Goal: Information Seeking & Learning: Find specific fact

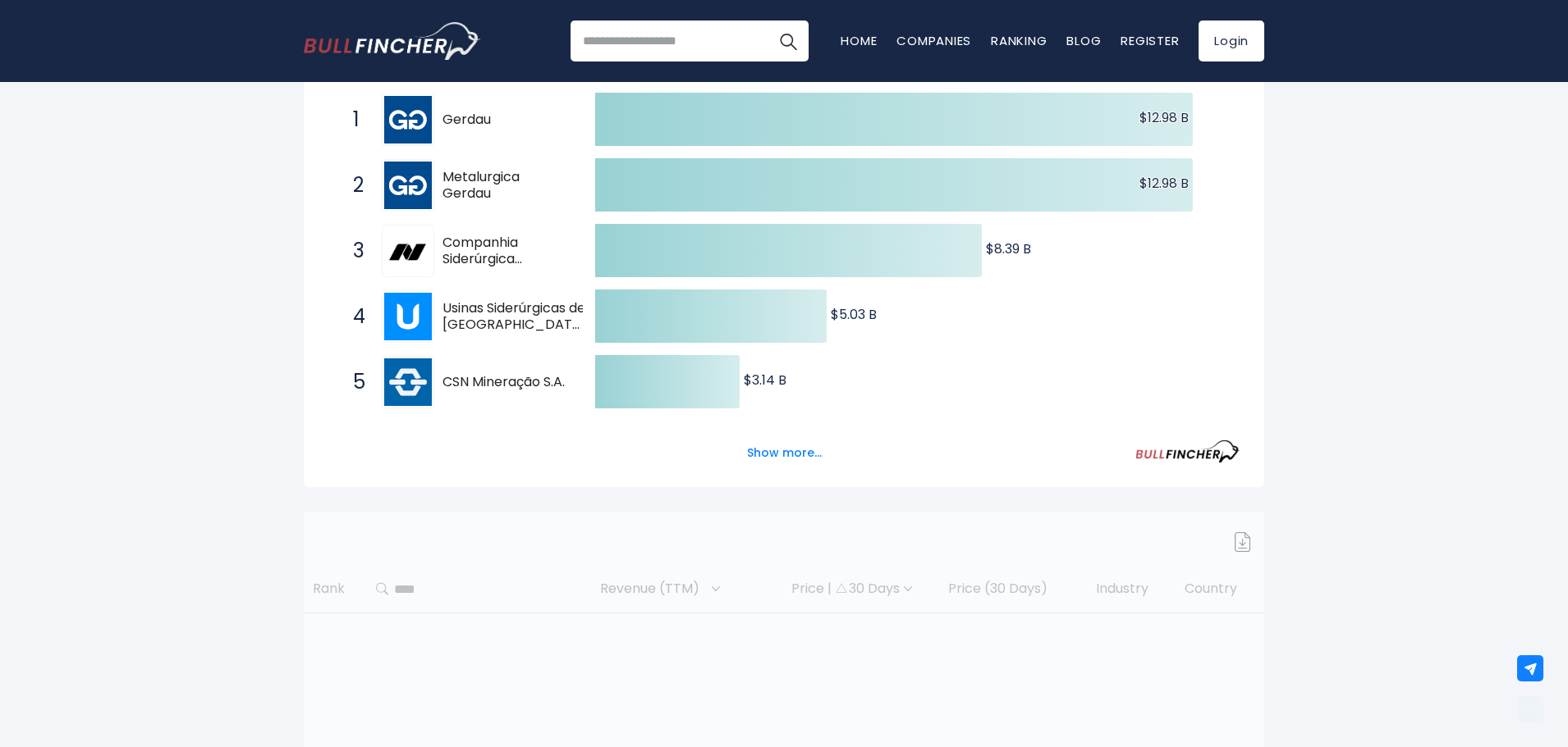
scroll to position [328, 0]
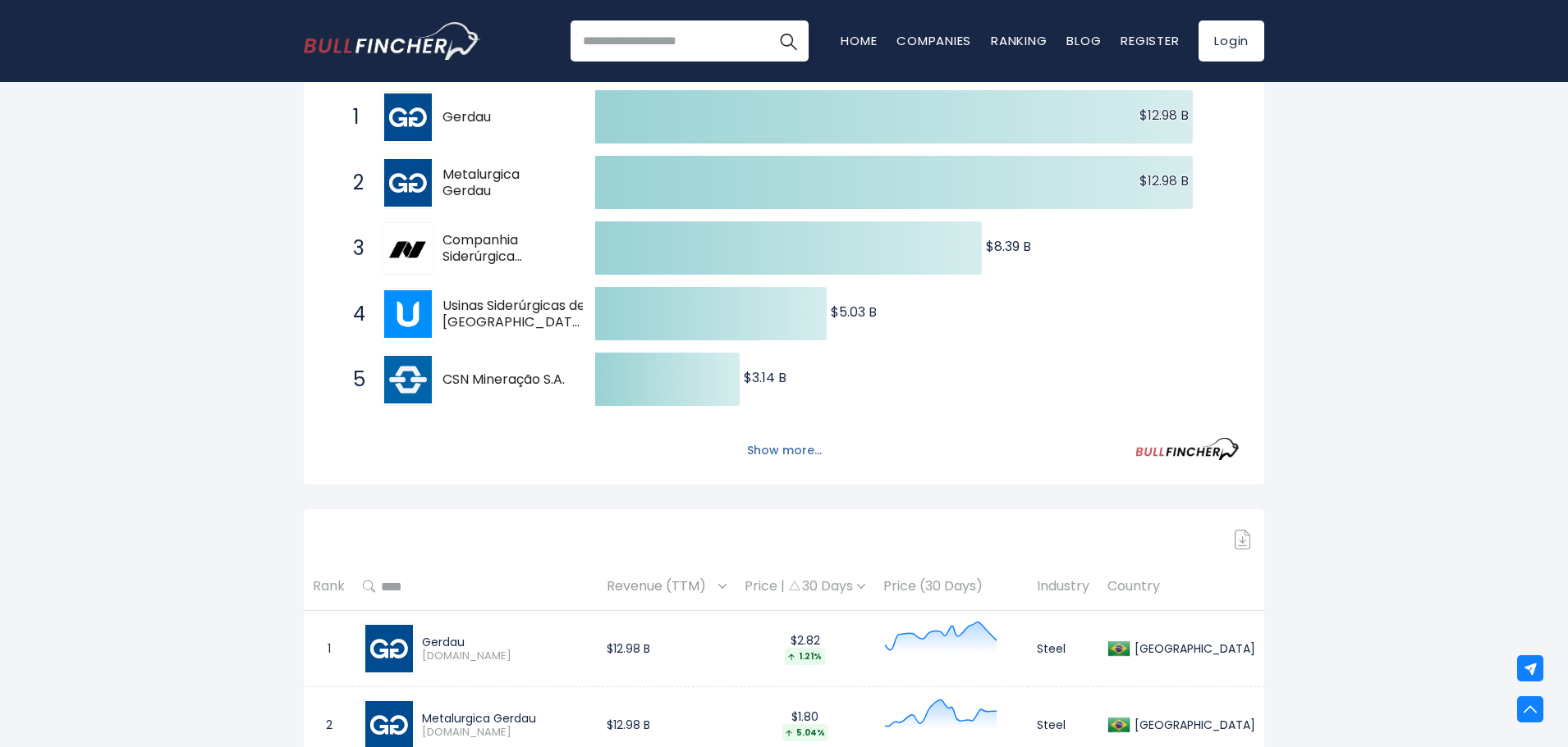
click at [790, 447] on button "Show more..." at bounding box center [785, 450] width 95 height 27
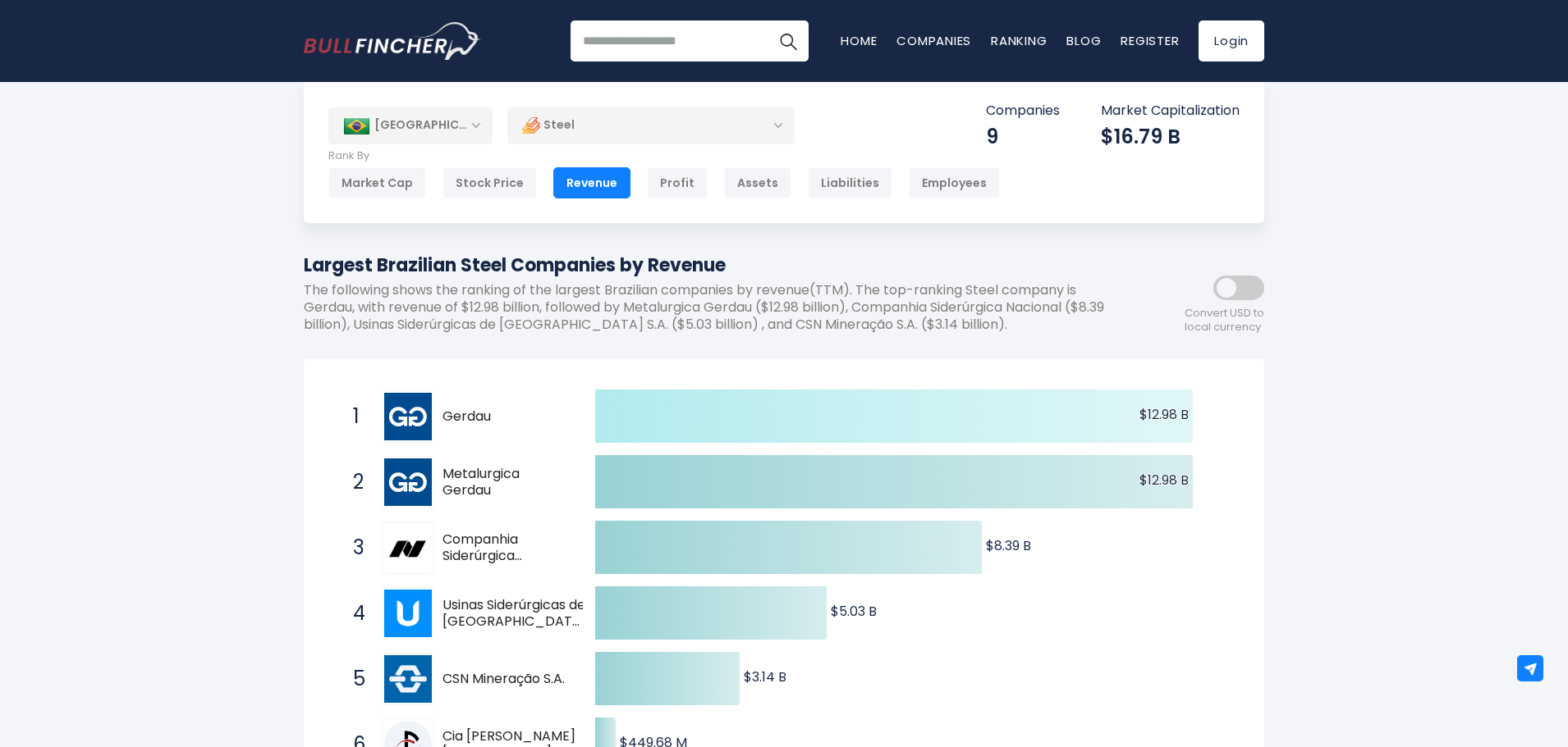
scroll to position [0, 0]
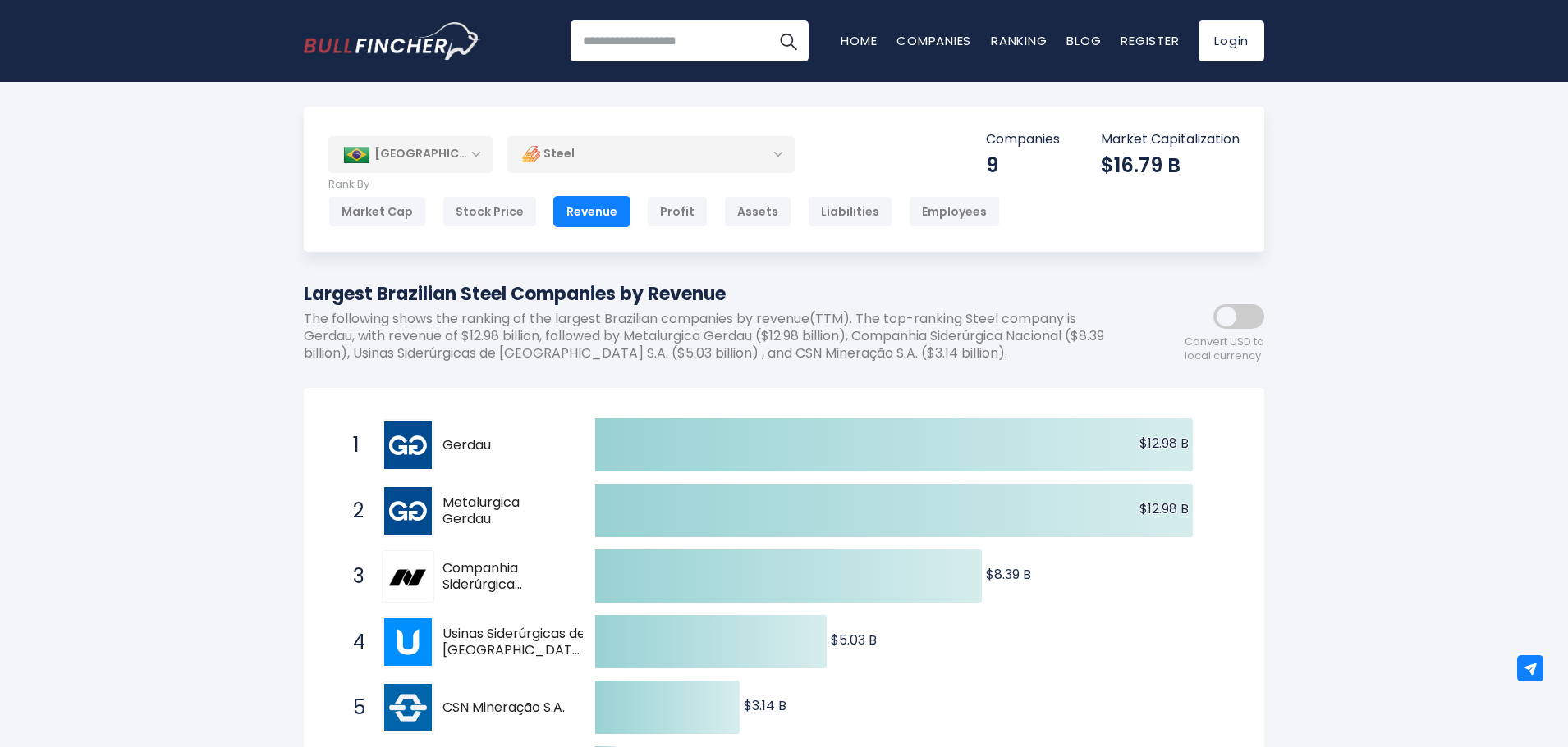
click at [685, 51] on input "search" at bounding box center [689, 41] width 238 height 41
type input "**********"
click at [782, 39] on img "Search" at bounding box center [788, 41] width 21 height 21
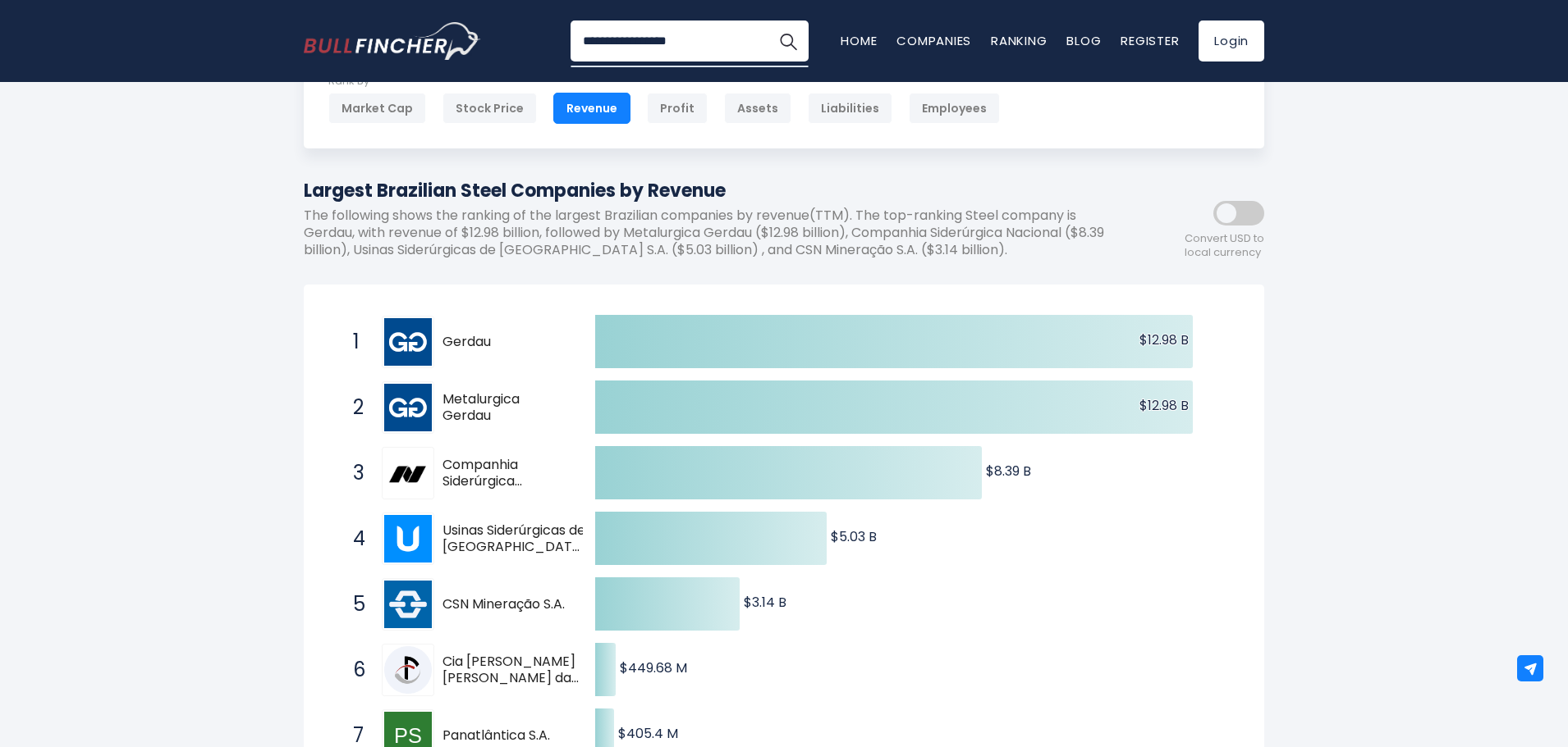
scroll to position [82, 0]
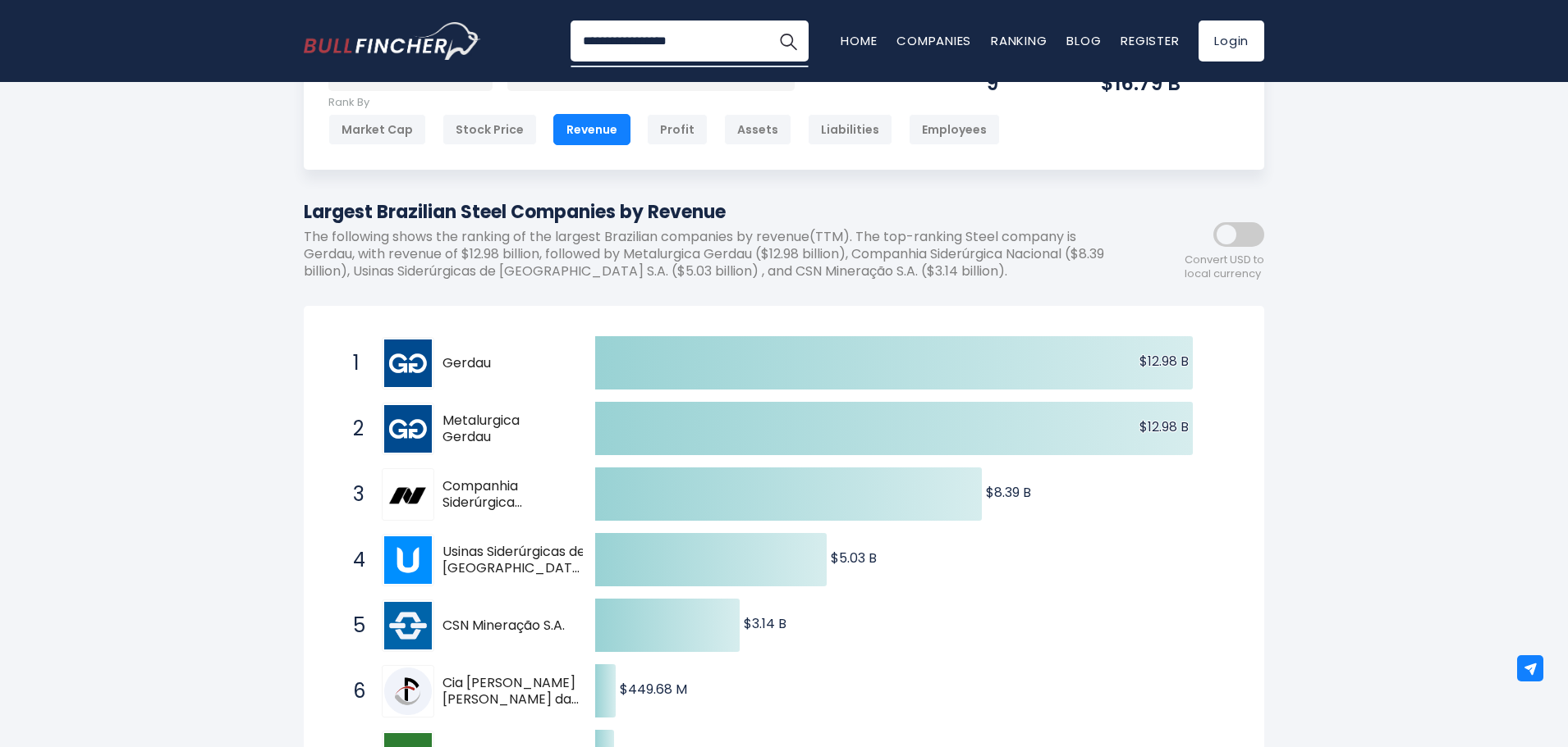
click at [1225, 233] on span at bounding box center [1238, 235] width 51 height 25
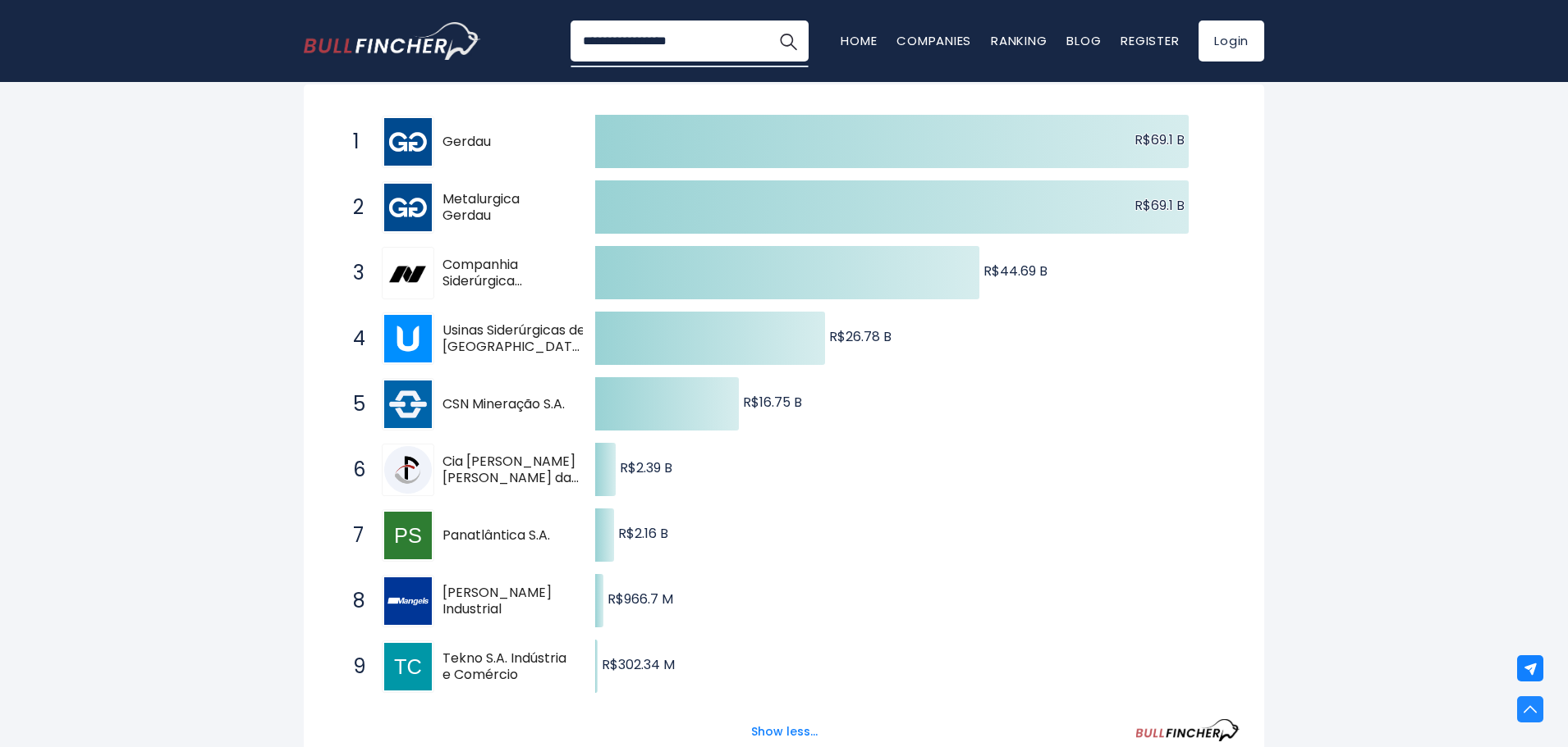
scroll to position [328, 0]
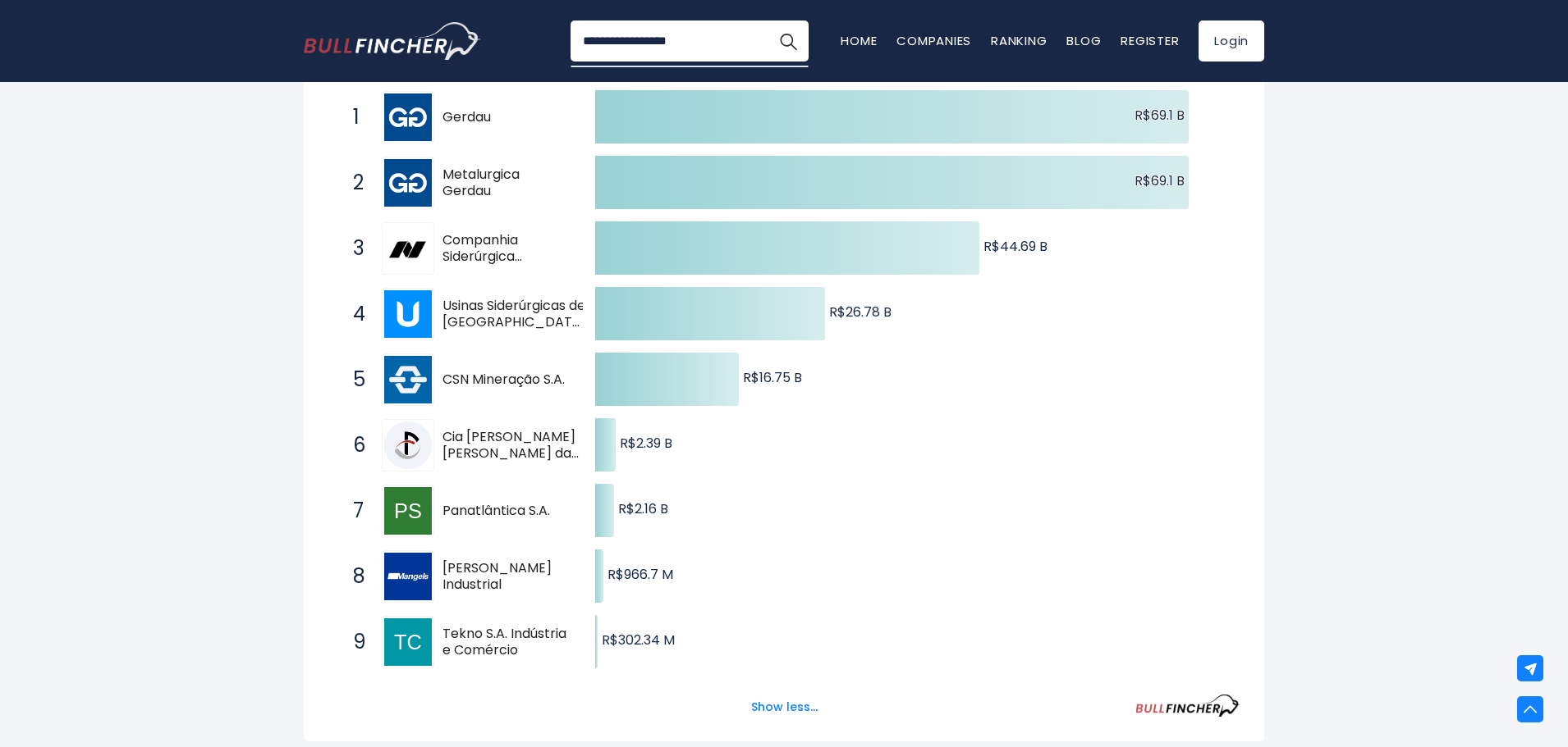
click at [1123, 302] on icon "Created with Highcharts 12.1.2 R$69.1 B ​ R$69.1 B R$69.1 B ​ R$69.1 B R$44.69 …" at bounding box center [783, 380] width 911 height 591
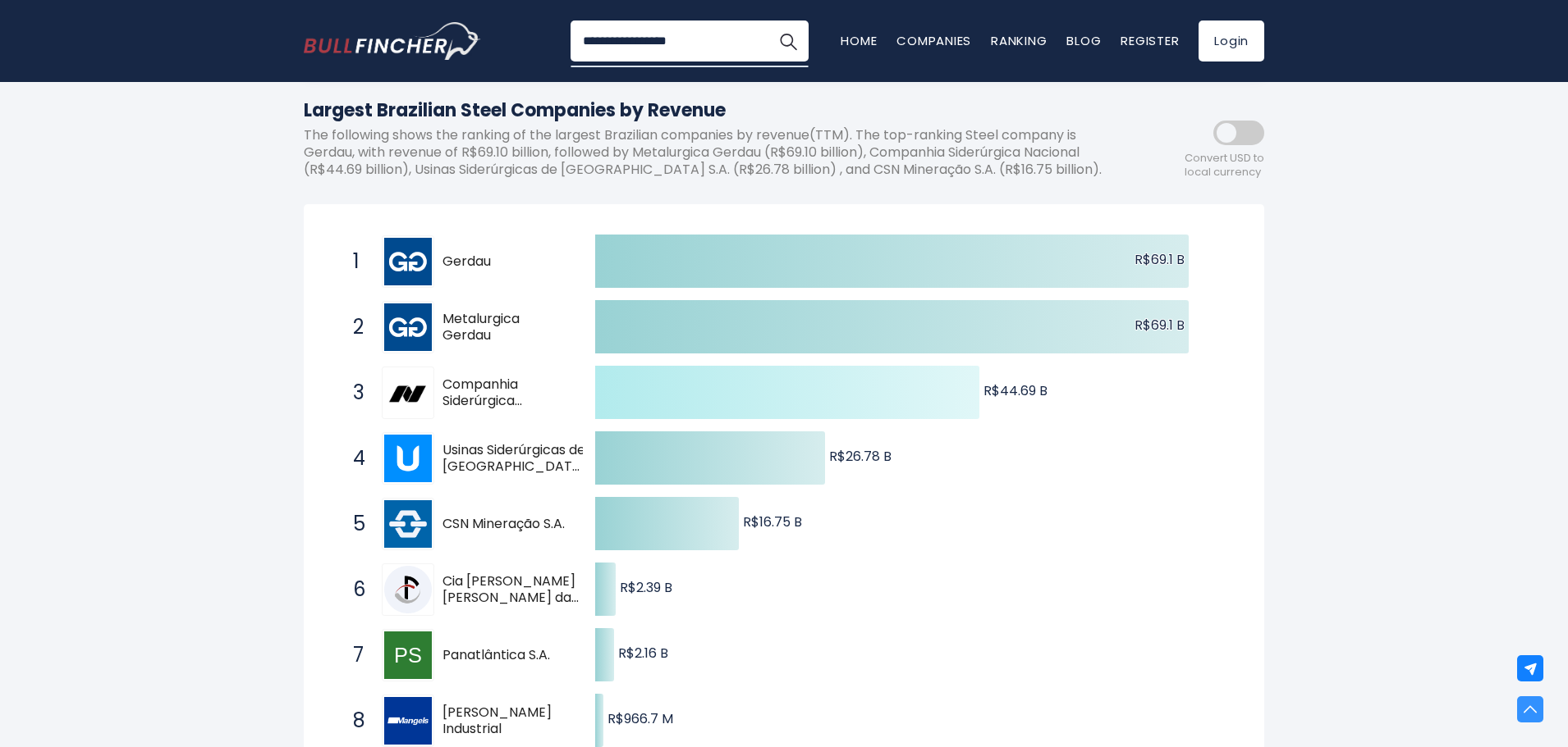
scroll to position [164, 0]
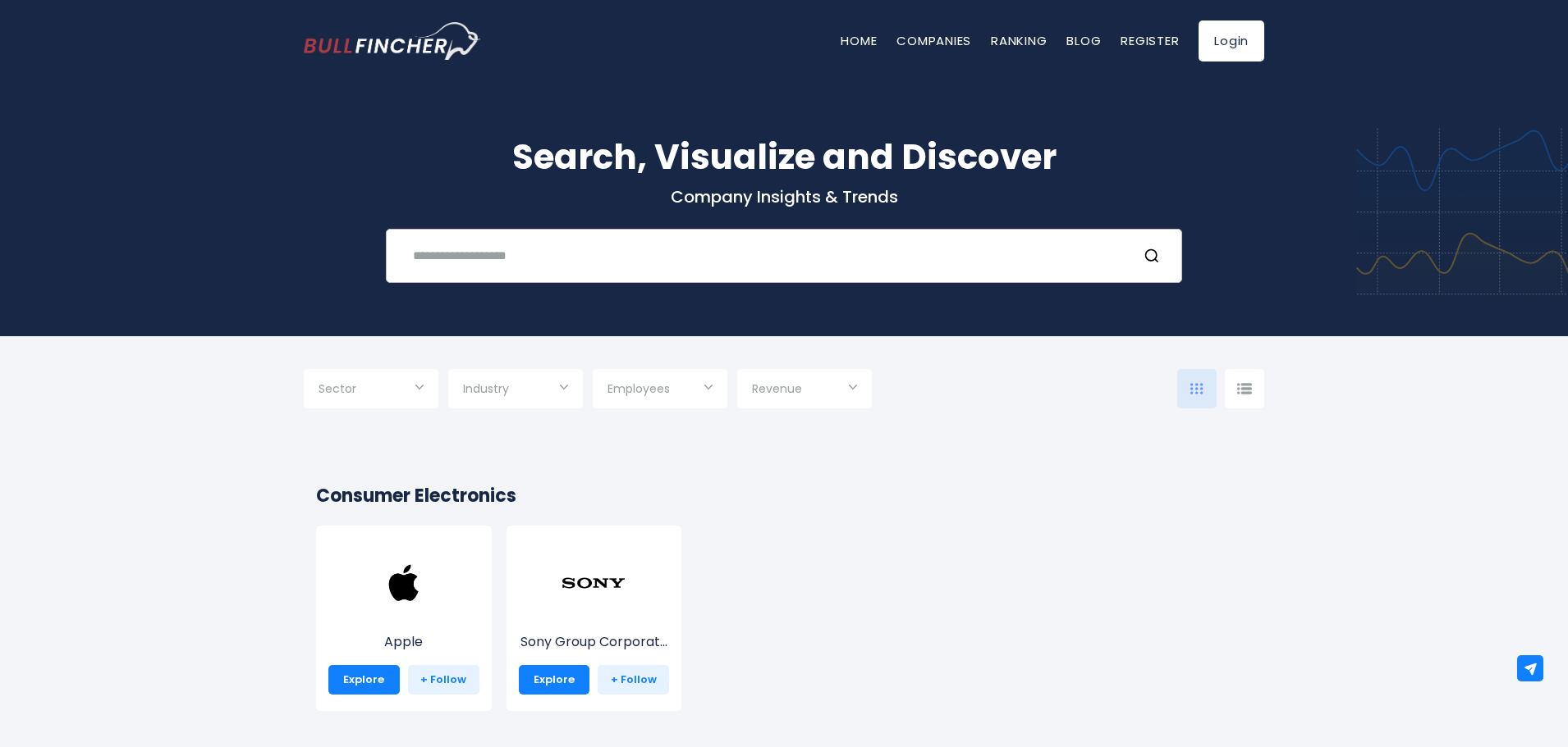
click at [501, 256] on input "text" at bounding box center [763, 256] width 721 height 30
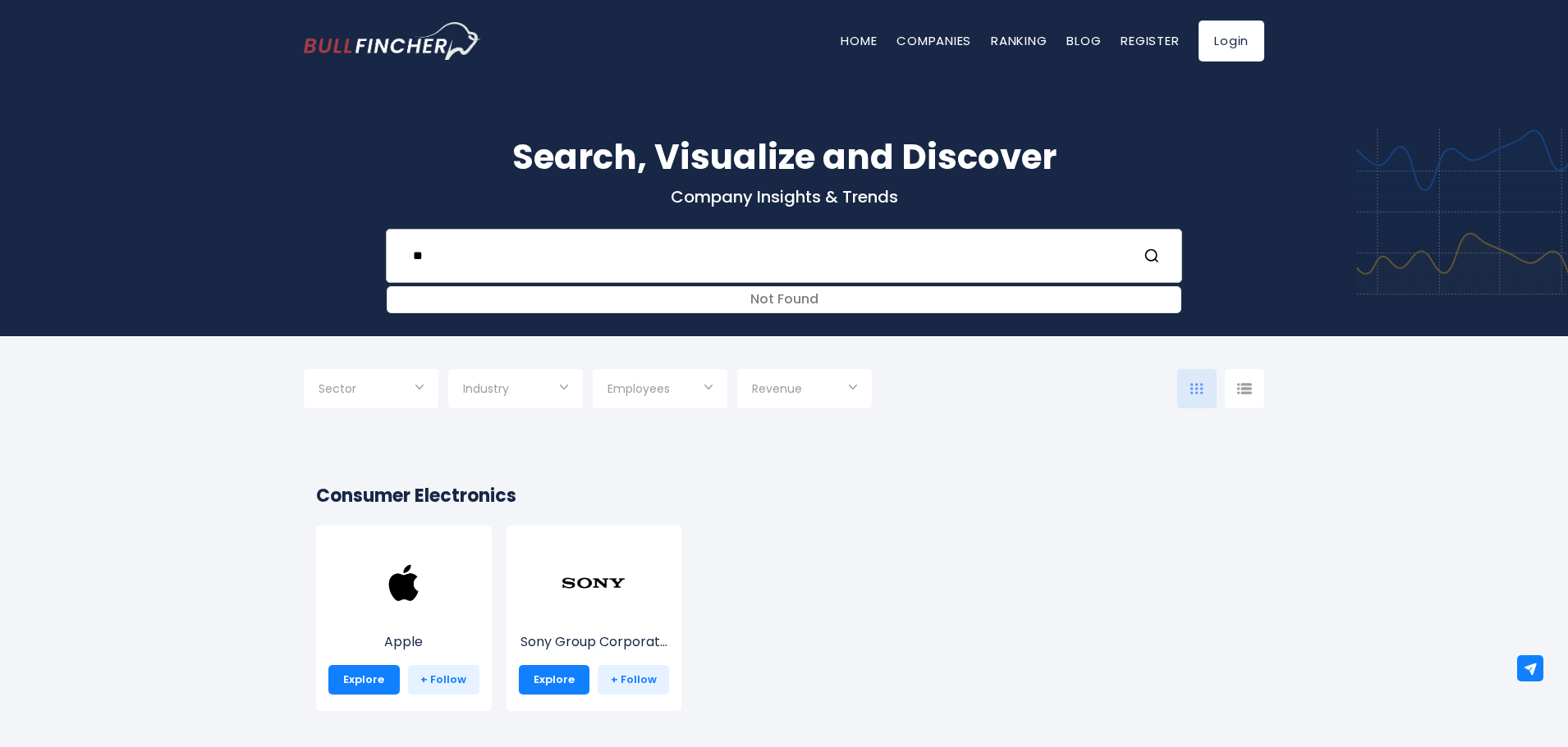
type input "*"
type input "**********"
